Goal: Navigation & Orientation: Find specific page/section

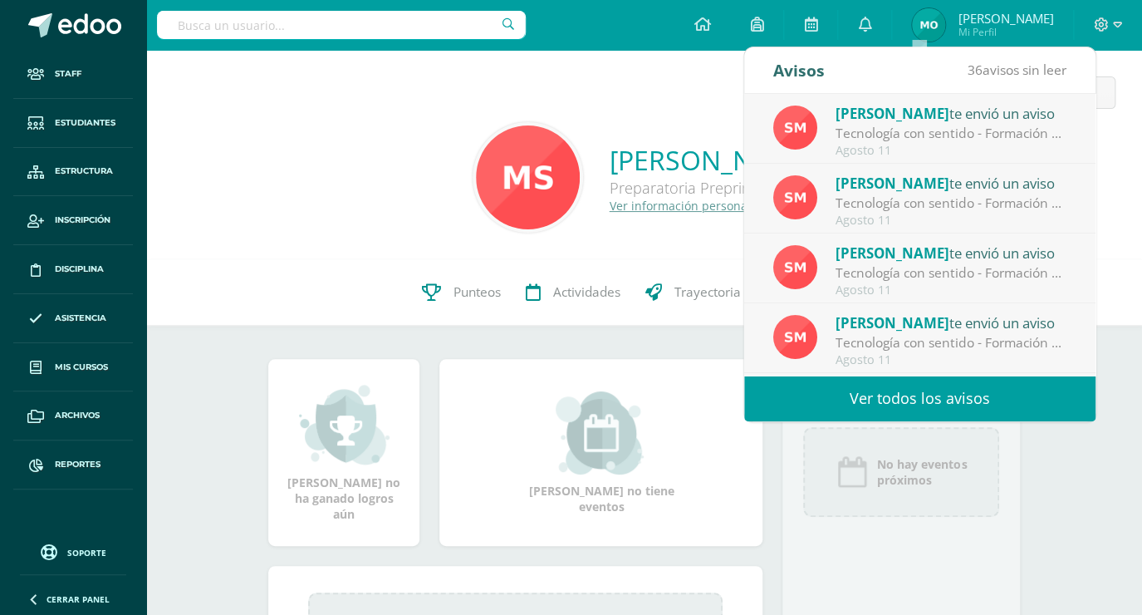
click at [877, 401] on link "Ver todos los avisos" at bounding box center [919, 399] width 351 height 46
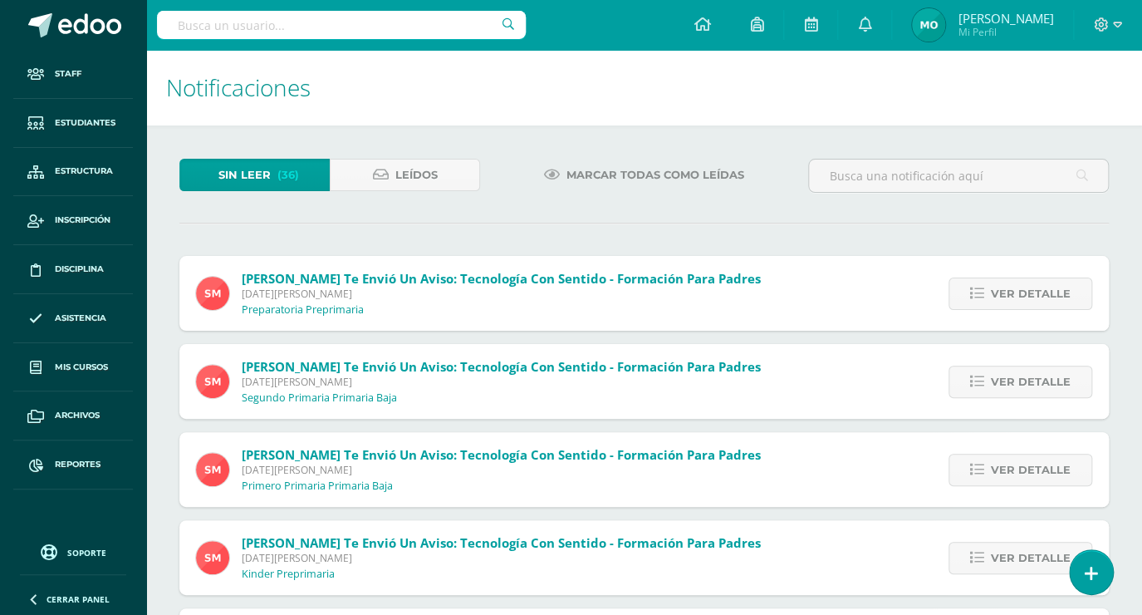
click at [627, 175] on span "Marcar todas como leídas" at bounding box center [656, 175] width 178 height 31
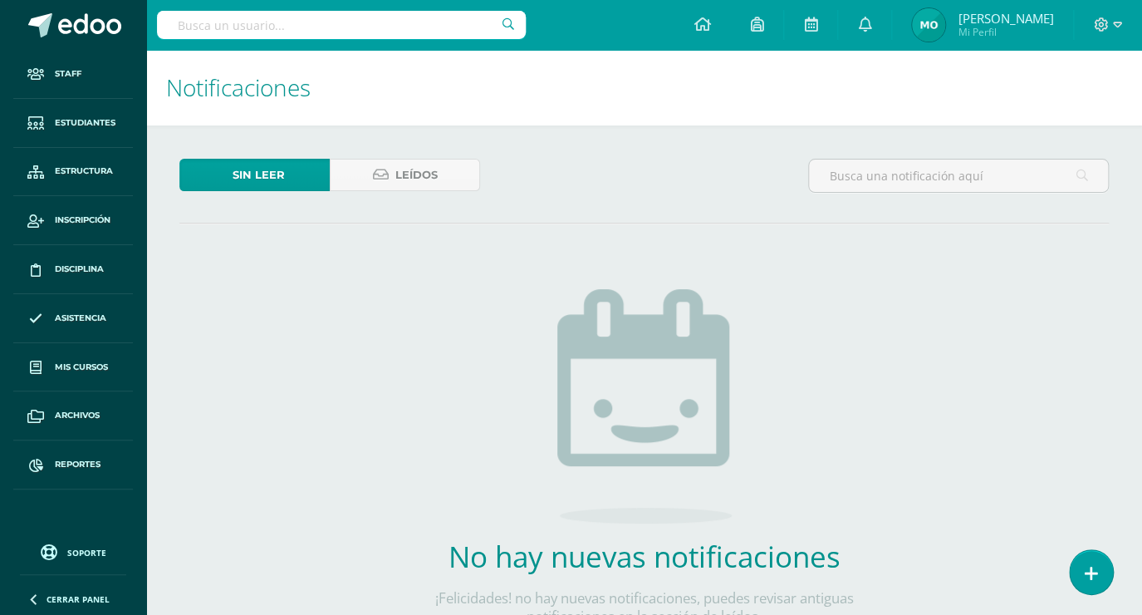
click at [1123, 22] on div at bounding box center [1108, 25] width 68 height 50
click at [1114, 22] on icon at bounding box center [1117, 25] width 9 height 6
click at [1064, 115] on span "Cerrar sesión" at bounding box center [1065, 114] width 75 height 16
